Goal: Transaction & Acquisition: Purchase product/service

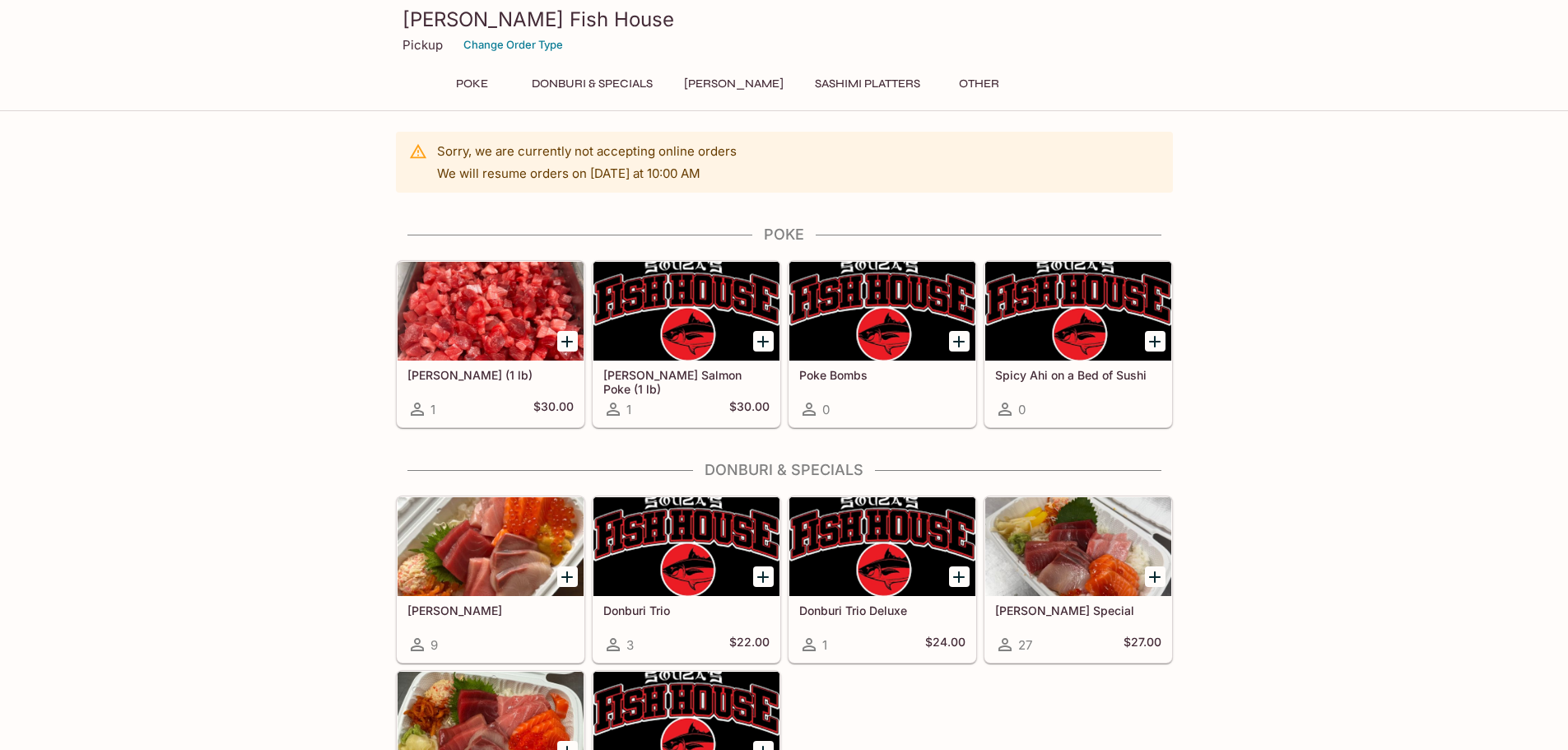
click at [622, 85] on button "Donburi & Specials" at bounding box center [592, 84] width 140 height 23
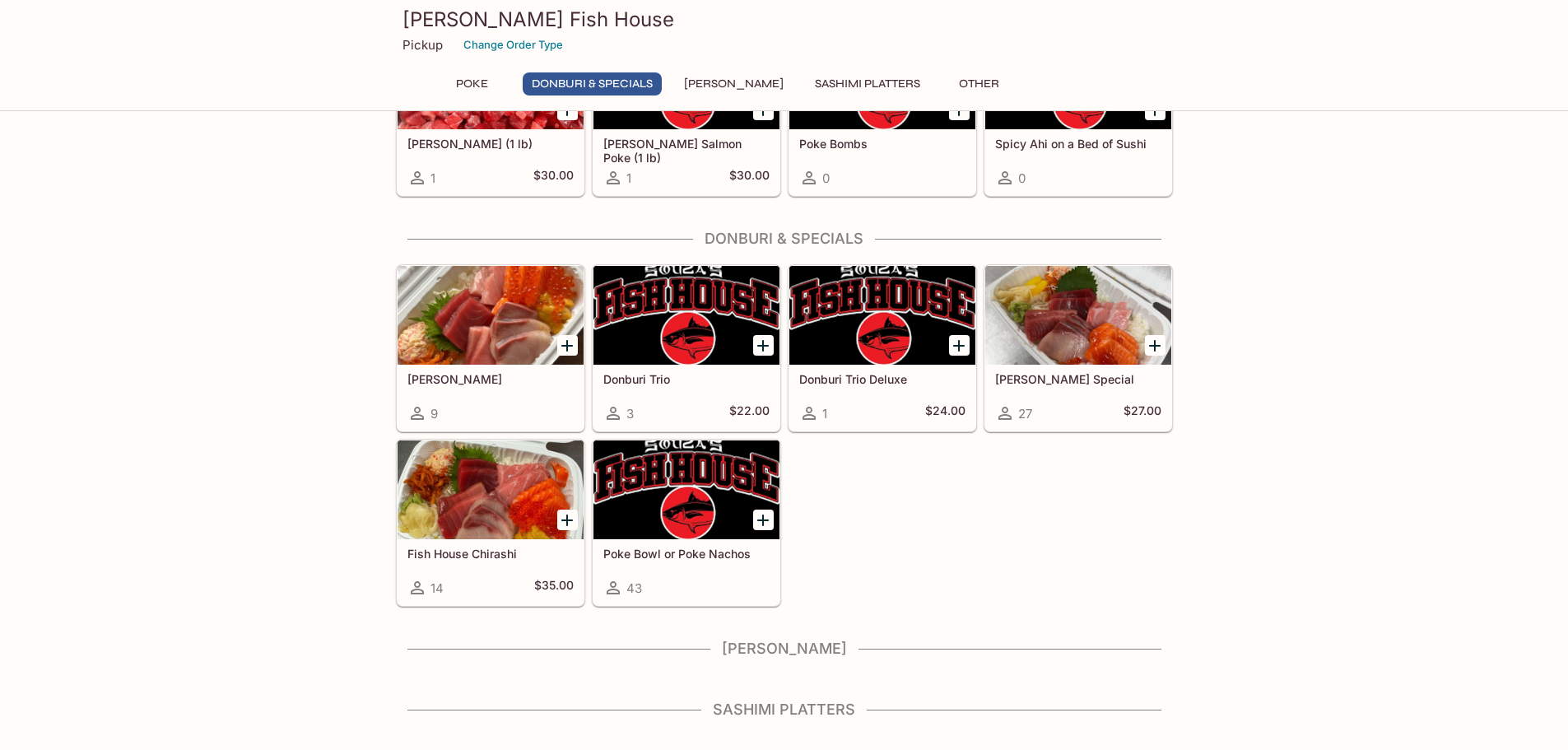
scroll to position [271, 0]
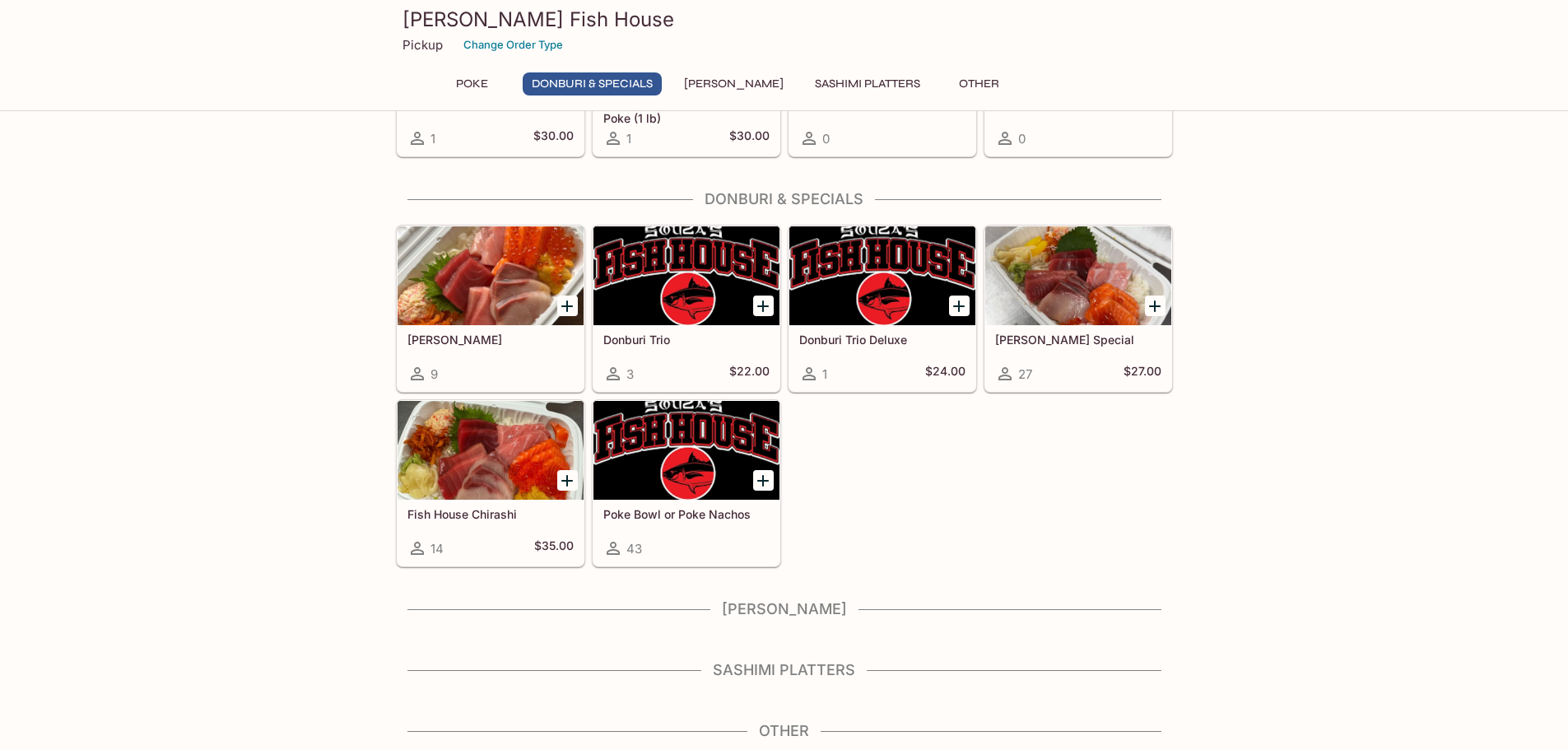
click at [1035, 290] on div at bounding box center [1078, 275] width 186 height 99
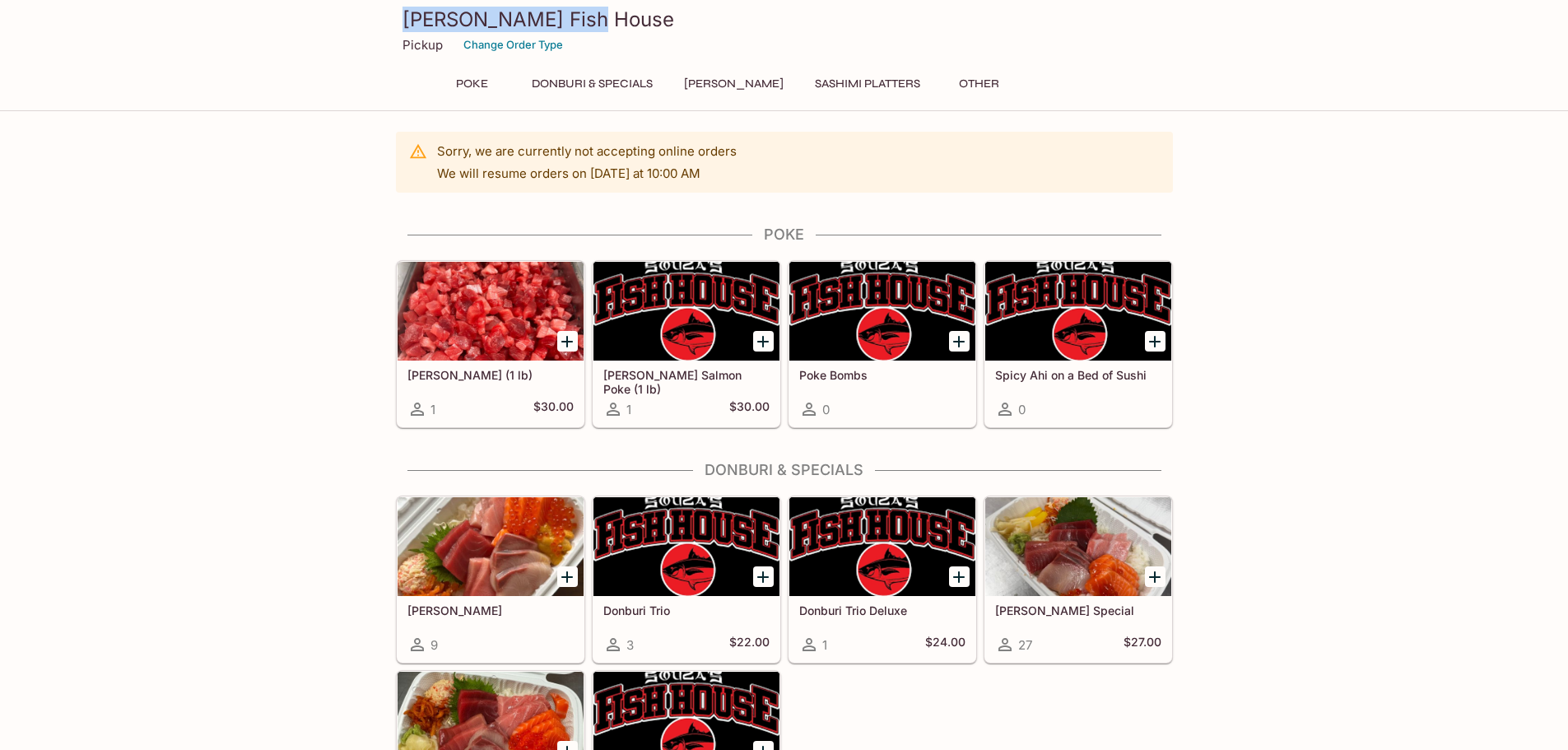
drag, startPoint x: 386, startPoint y: 21, endPoint x: 627, endPoint y: 7, distance: 241.4
click at [618, 7] on div "[PERSON_NAME] Fish House Pickup Change Order Type Poke Donburi & Specials Sushi…" at bounding box center [784, 55] width 1568 height 111
click at [627, 7] on h3 "[PERSON_NAME] Fish House" at bounding box center [784, 20] width 764 height 26
click at [733, 78] on button "[PERSON_NAME]" at bounding box center [734, 84] width 118 height 23
drag, startPoint x: 397, startPoint y: 22, endPoint x: 617, endPoint y: 22, distance: 220.0
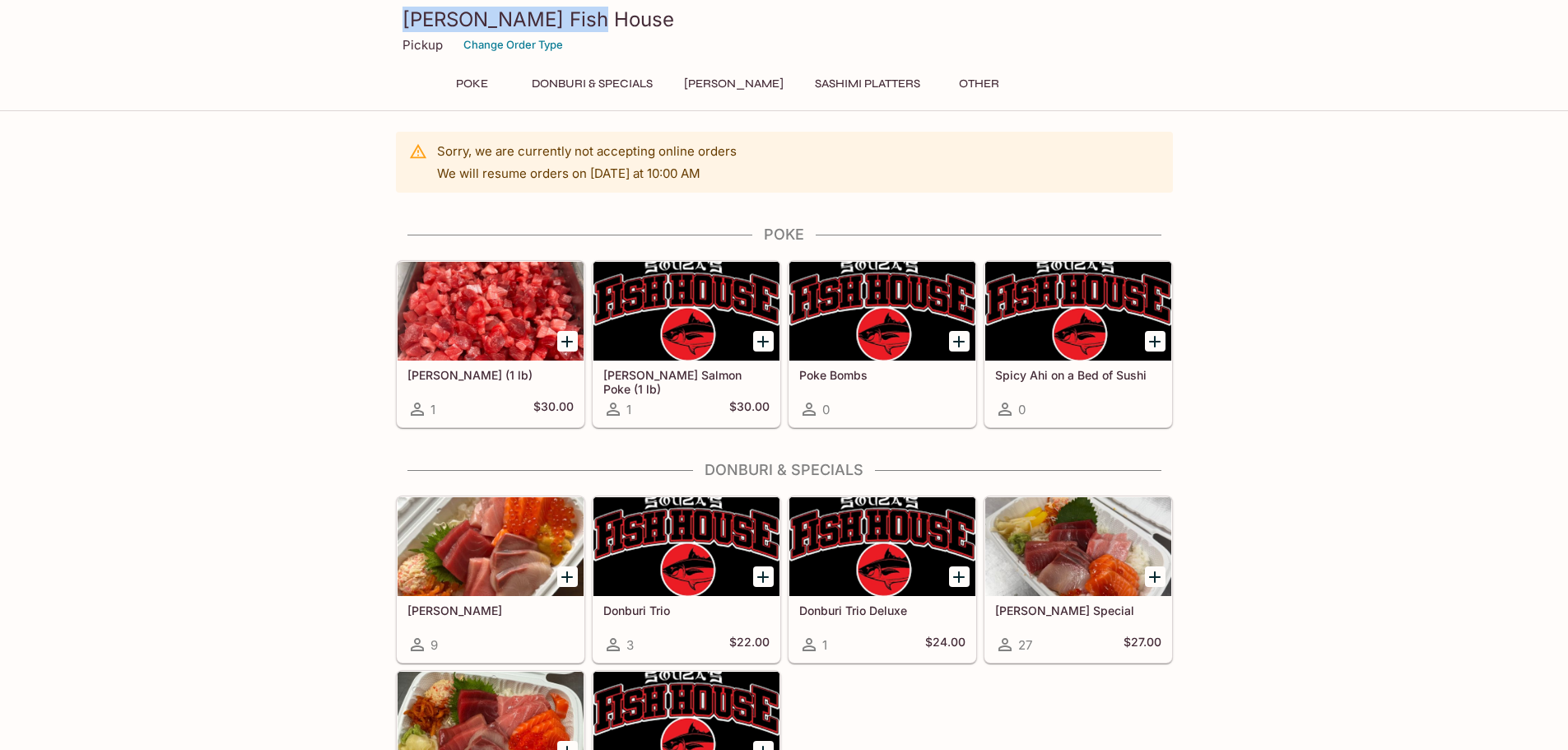
click at [617, 22] on div "[PERSON_NAME] Fish House Pickup Change Order Type" at bounding box center [784, 33] width 790 height 66
